Goal: Check status

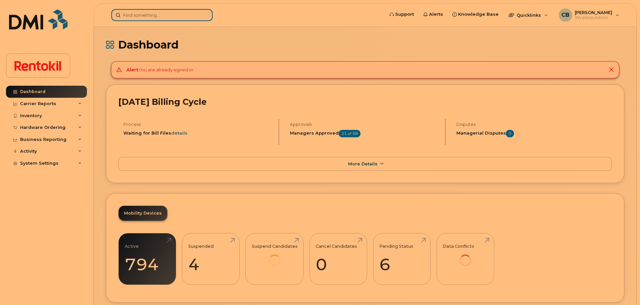
click at [139, 12] on input at bounding box center [161, 15] width 101 height 12
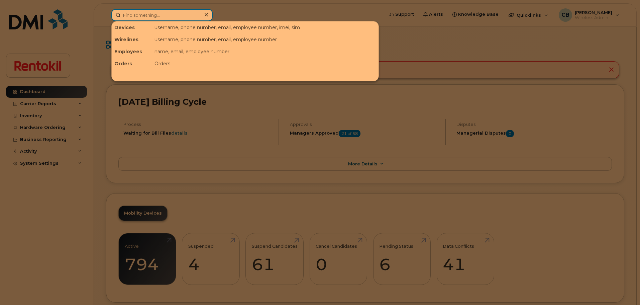
paste input "[PHONE_NUMBER]"
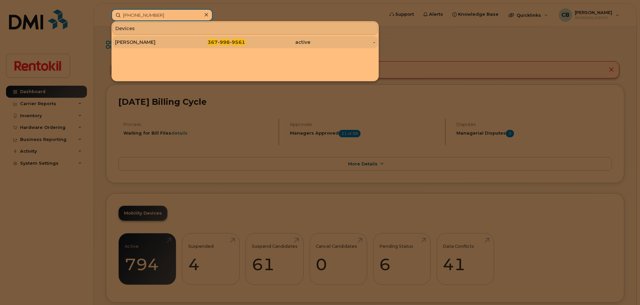
type input "[PHONE_NUMBER]"
click at [139, 41] on div "[PERSON_NAME]" at bounding box center [147, 42] width 65 height 7
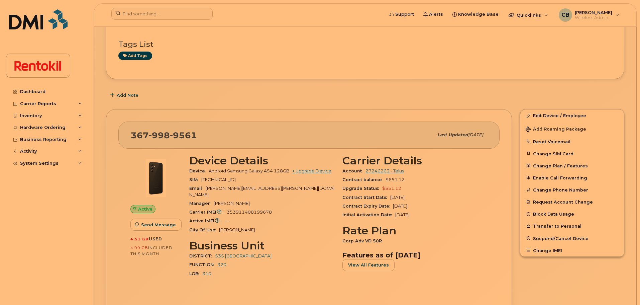
scroll to position [55, 0]
